Goal: Information Seeking & Learning: Learn about a topic

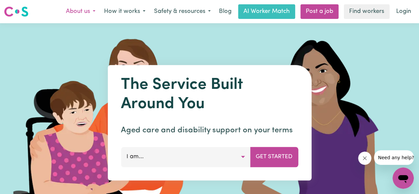
click at [95, 11] on button "About us" at bounding box center [81, 12] width 38 height 14
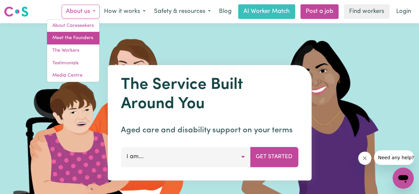
click at [83, 37] on link "Meet the Founders" at bounding box center [73, 38] width 52 height 13
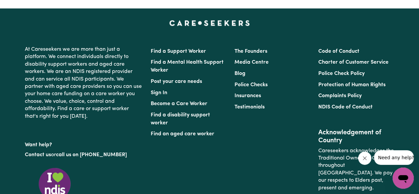
scroll to position [563, 0]
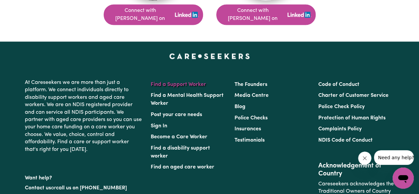
click at [199, 81] on link "Find a Support Worker" at bounding box center [178, 83] width 55 height 5
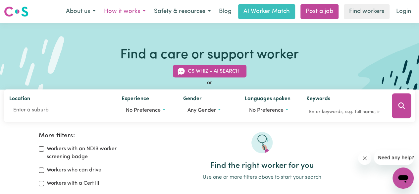
click at [137, 10] on button "How it works" at bounding box center [125, 12] width 50 height 14
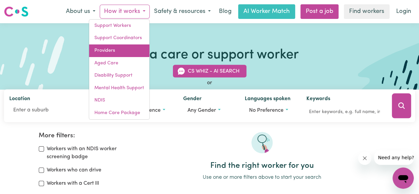
click at [120, 51] on link "Providers" at bounding box center [119, 50] width 60 height 13
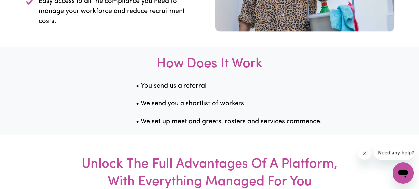
scroll to position [629, 0]
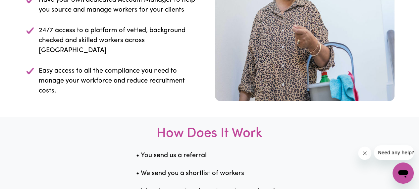
drag, startPoint x: 95, startPoint y: 97, endPoint x: 148, endPoint y: 100, distance: 53.4
click at [152, 15] on p "Have your own dedicated Account Manager to help you source and manage workers f…" at bounding box center [119, 5] width 160 height 20
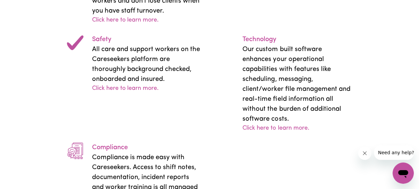
scroll to position [1059, 0]
